Goal: Information Seeking & Learning: Check status

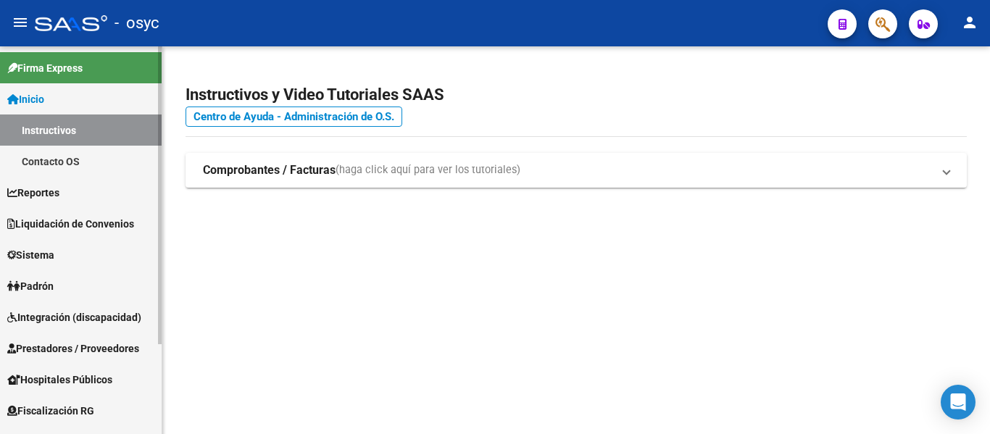
click at [69, 277] on link "Padrón" at bounding box center [81, 285] width 162 height 31
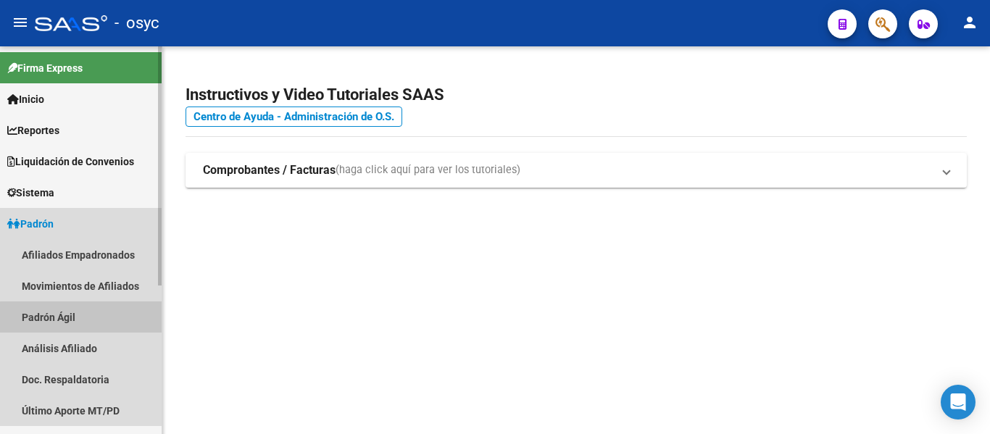
click at [99, 318] on link "Padrón Ágil" at bounding box center [81, 317] width 162 height 31
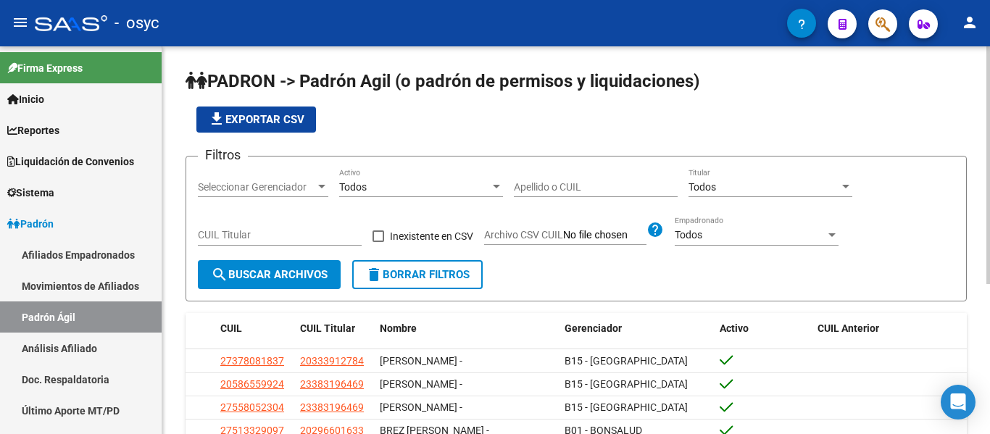
click at [568, 190] on input "Apellido o CUIL" at bounding box center [596, 187] width 164 height 12
paste input "23508930"
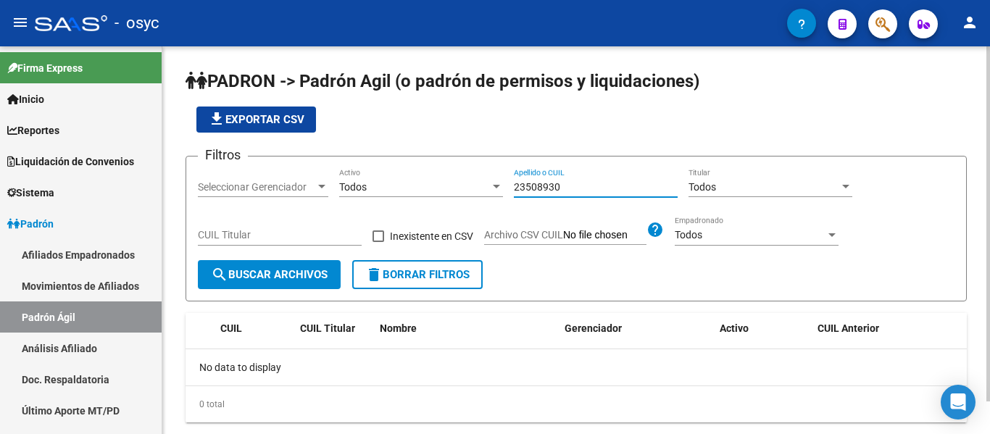
click at [544, 186] on input "23508930" at bounding box center [596, 187] width 164 height 12
paste input "17993907"
click at [574, 191] on input "17993907" at bounding box center [596, 187] width 164 height 12
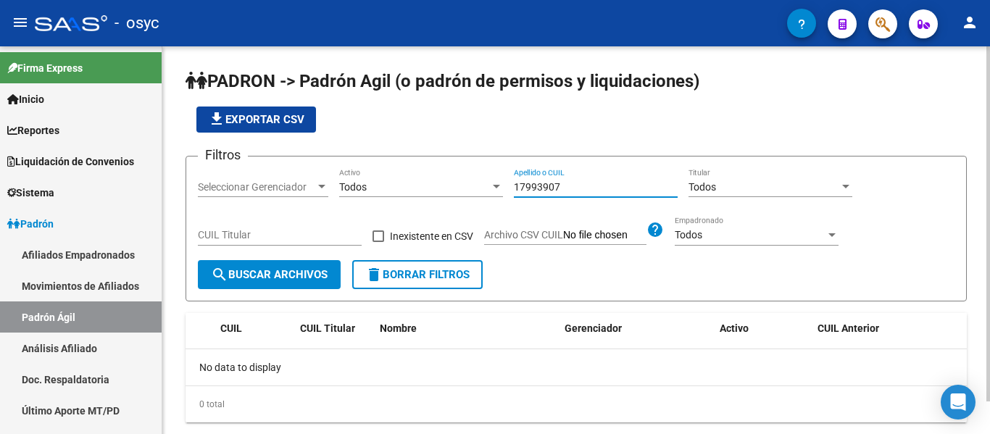
paste input "26430682"
click at [574, 188] on input "26430682" at bounding box center [596, 187] width 164 height 12
paste input "9090916"
click at [626, 176] on div "29090916 Apellido o CUIL" at bounding box center [596, 182] width 164 height 29
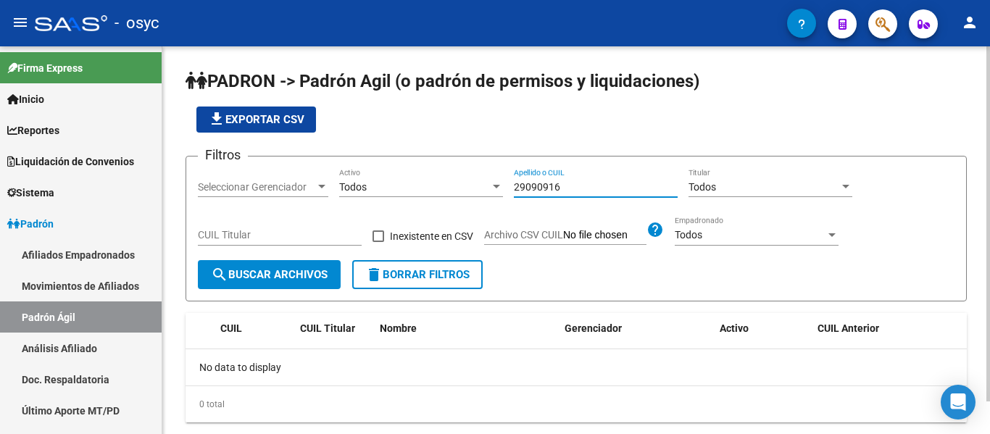
click at [621, 182] on input "29090916" at bounding box center [596, 187] width 164 height 12
paste input "40590075"
click at [533, 181] on input "40590075" at bounding box center [596, 187] width 164 height 12
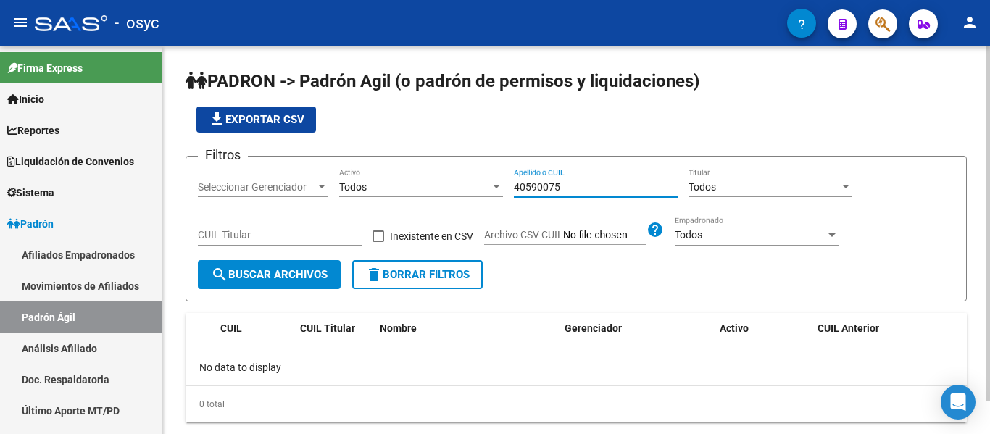
paste input "1677656"
click at [565, 184] on input "41677656" at bounding box center [596, 187] width 164 height 12
paste input "59189208"
type input "59189208"
